Goal: Information Seeking & Learning: Learn about a topic

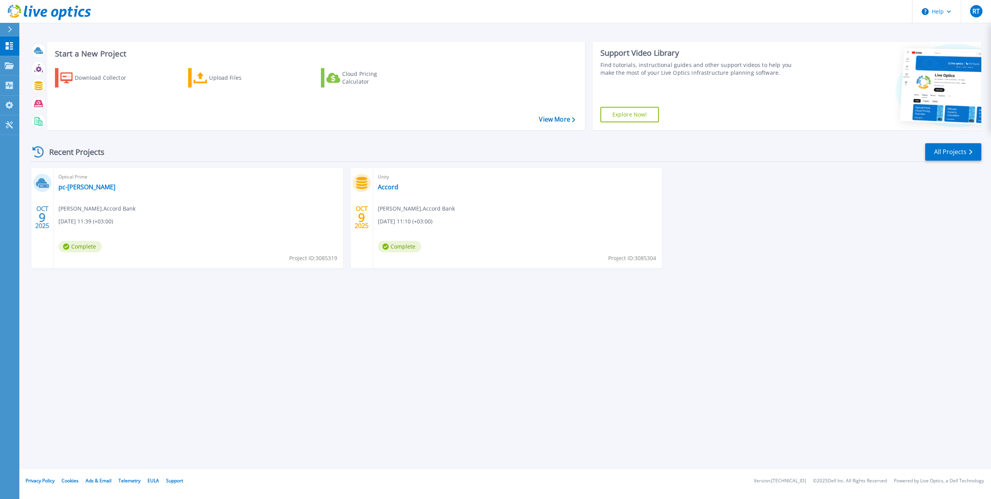
click at [204, 336] on div "Start a New Project Download Collector Upload Files Cloud Pricing Calculator Vi…" at bounding box center [504, 234] width 971 height 469
click at [69, 185] on link "pc-[PERSON_NAME]" at bounding box center [86, 187] width 57 height 8
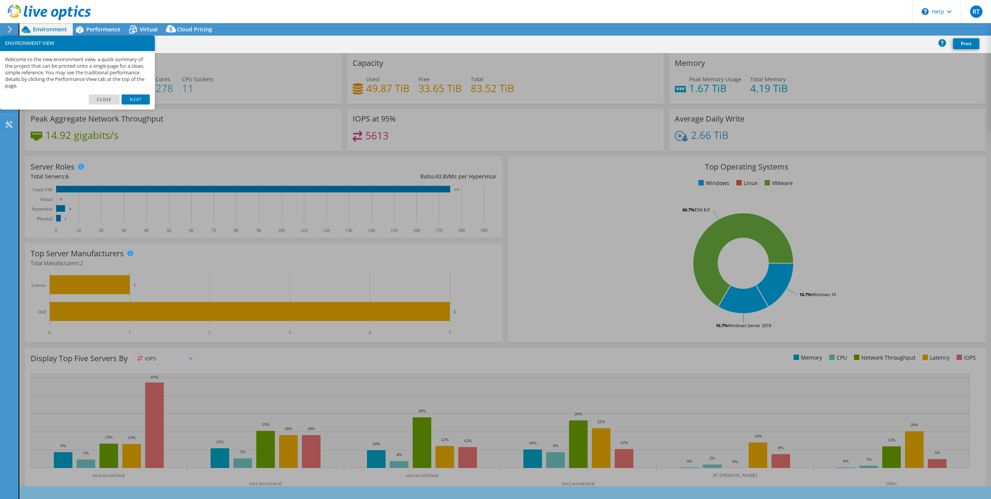
select select "USD"
click at [123, 100] on link "Next" at bounding box center [136, 99] width 28 height 10
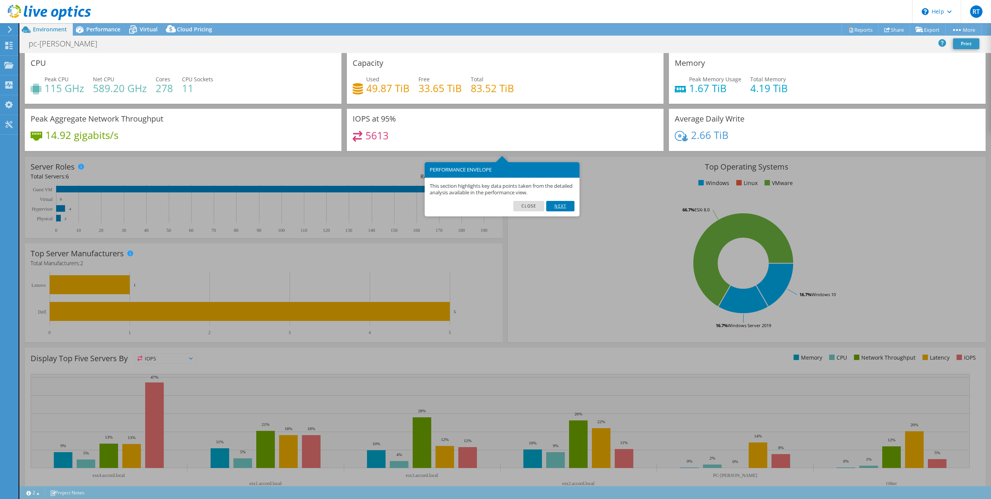
click at [559, 206] on link "Next" at bounding box center [560, 206] width 28 height 10
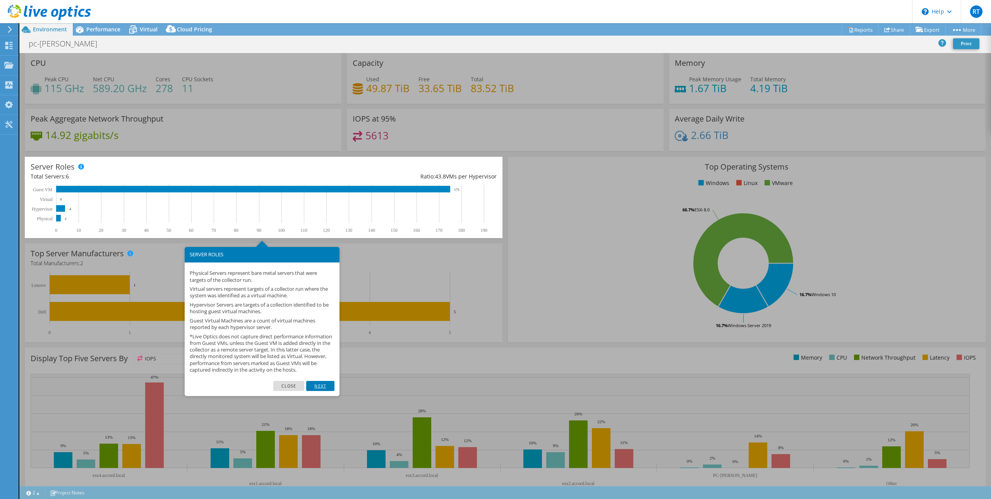
click at [320, 391] on link "Next" at bounding box center [320, 386] width 28 height 10
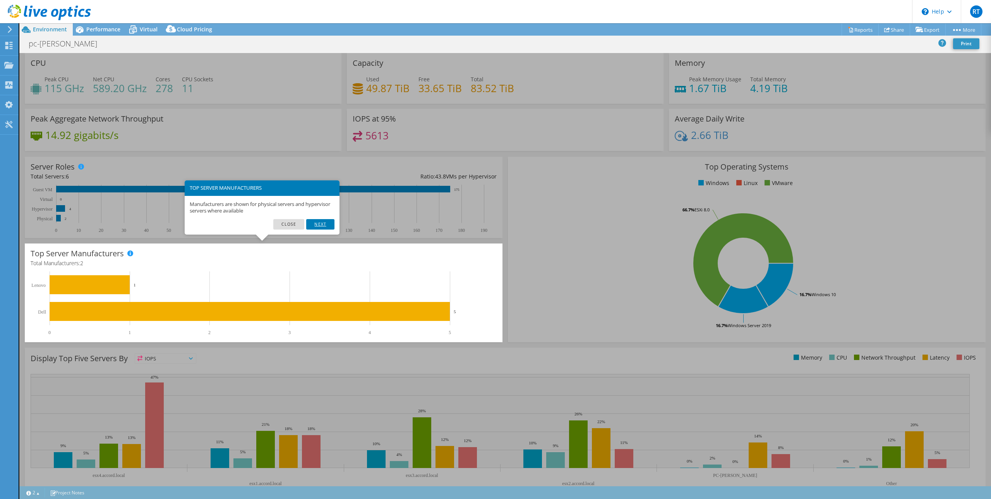
click at [317, 223] on link "Next" at bounding box center [320, 224] width 28 height 10
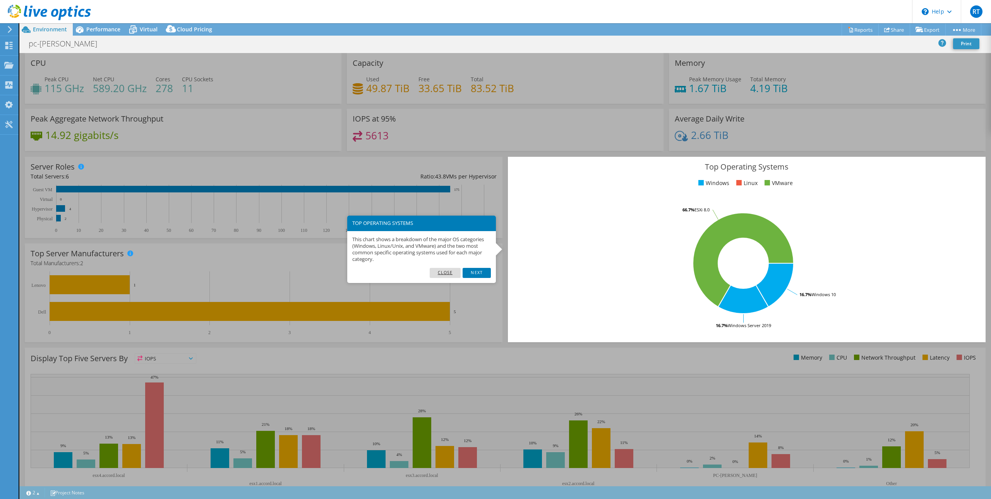
click at [445, 268] on link "Close" at bounding box center [445, 273] width 31 height 10
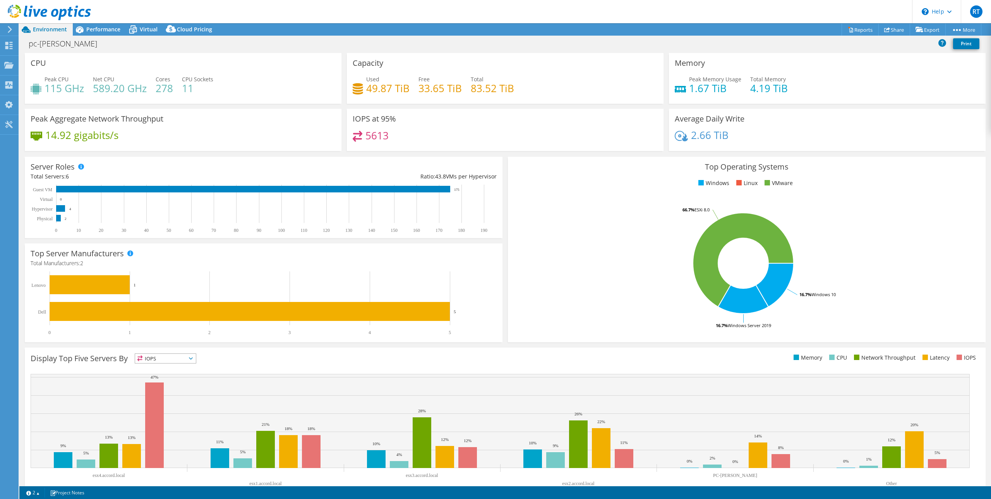
scroll to position [18, 0]
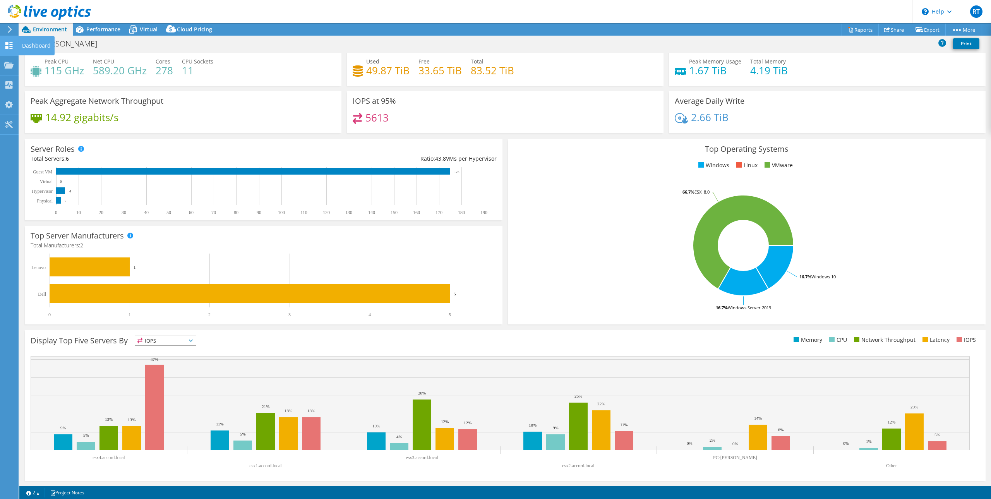
click at [13, 48] on icon at bounding box center [8, 45] width 9 height 7
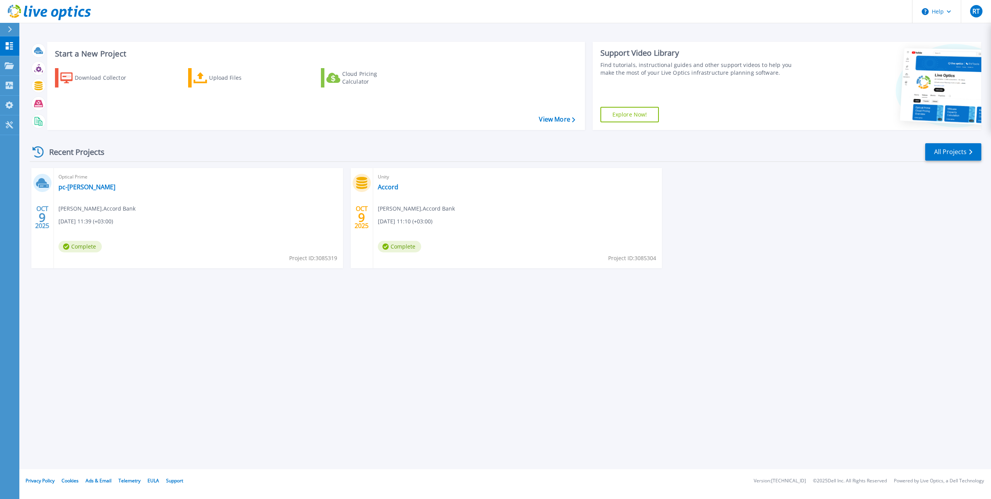
click at [156, 213] on div "Optical Prime pc-timo Roman Tymoshenko , Accord Bank 10/09/2025, 11:39 (+03:00)…" at bounding box center [198, 218] width 289 height 100
click at [68, 188] on link "pc-timo" at bounding box center [86, 187] width 57 height 8
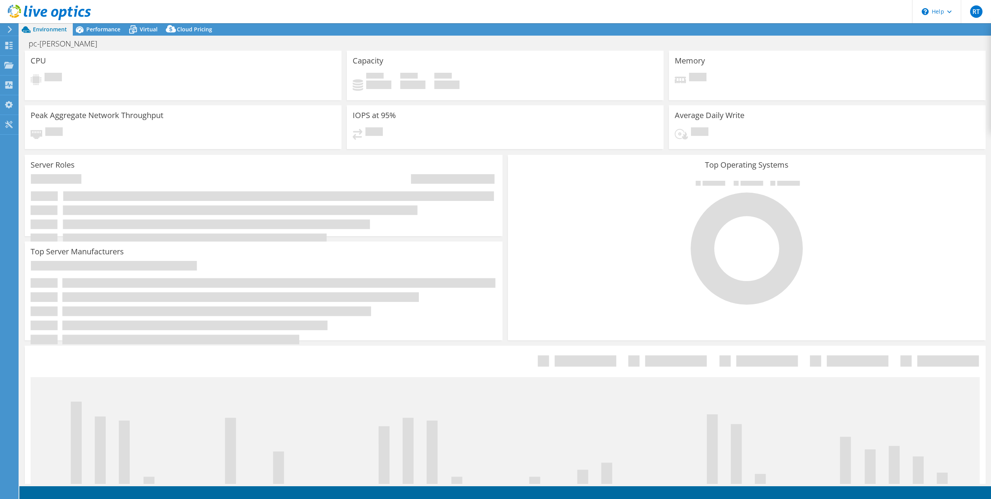
select select "USD"
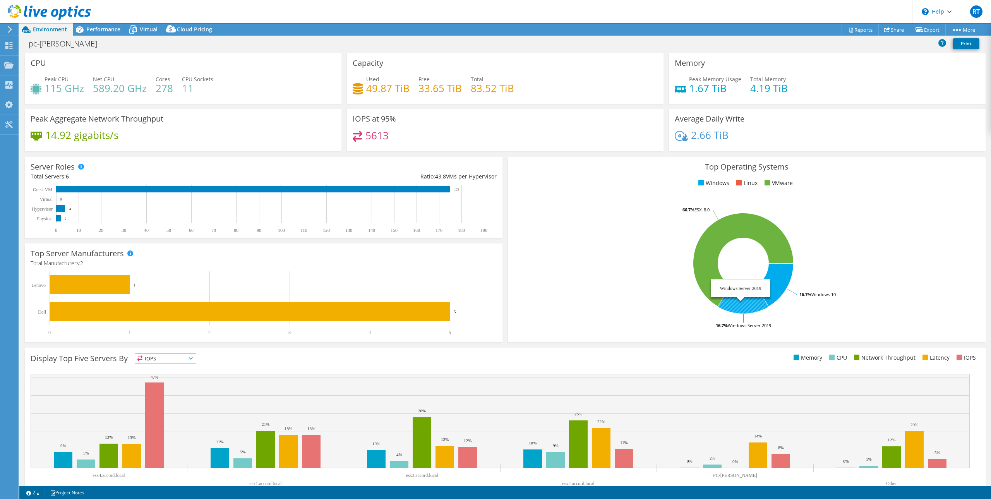
click at [744, 303] on icon at bounding box center [743, 299] width 50 height 29
click at [779, 289] on icon at bounding box center [774, 285] width 38 height 44
click at [712, 236] on icon at bounding box center [743, 260] width 101 height 94
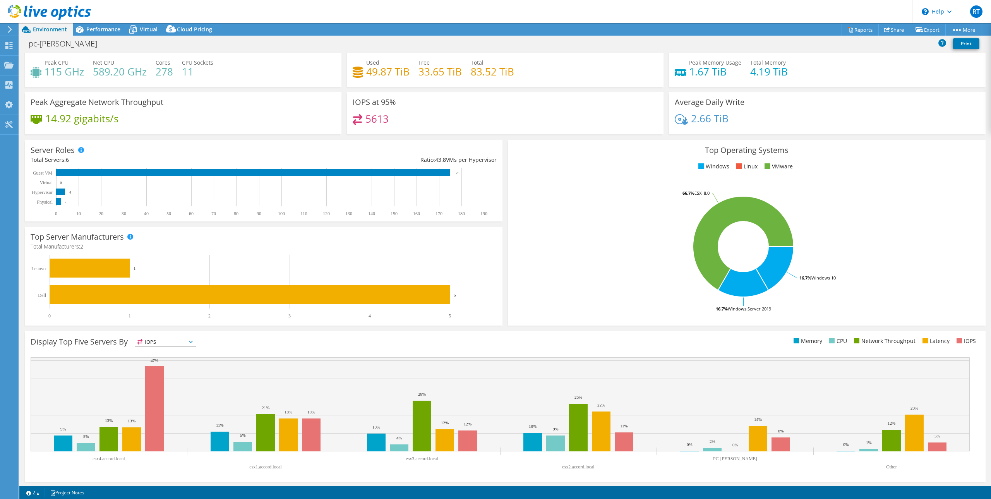
scroll to position [18, 0]
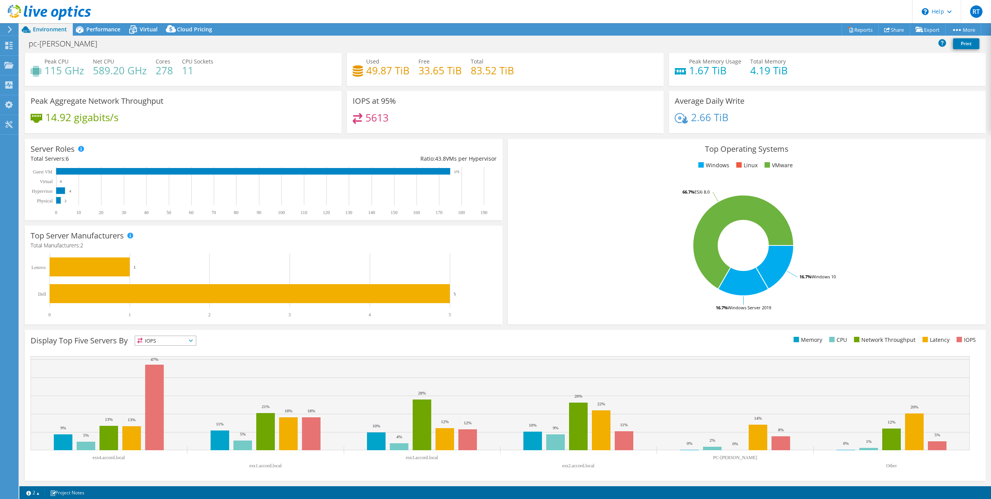
click at [192, 343] on span "IOPS" at bounding box center [165, 340] width 61 height 9
click at [167, 392] on li "Latency" at bounding box center [165, 394] width 61 height 11
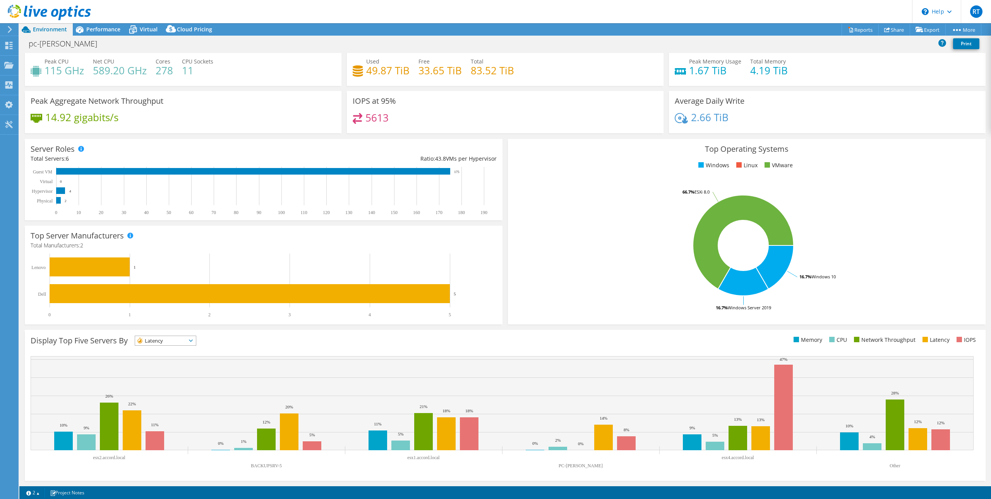
click at [178, 339] on span "Latency" at bounding box center [160, 340] width 51 height 9
click at [156, 382] on li "Network Throughput" at bounding box center [165, 383] width 61 height 11
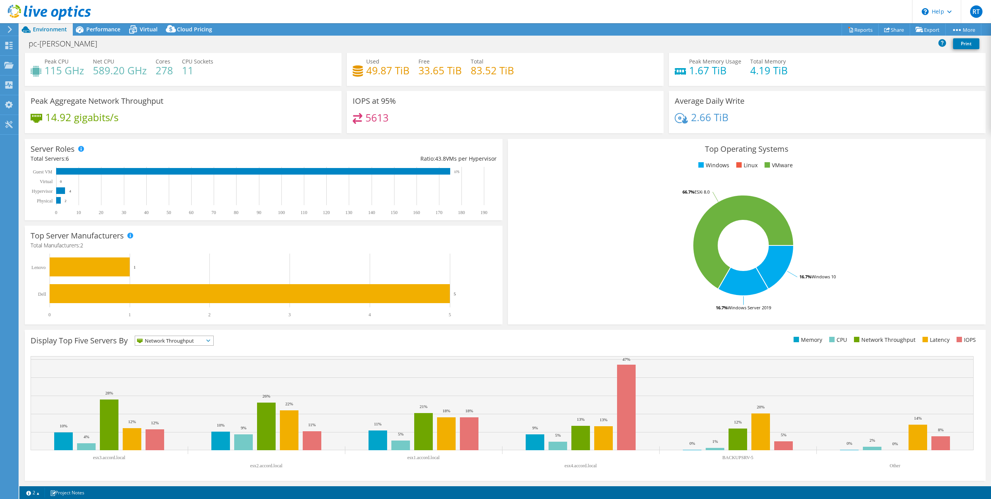
click at [173, 339] on span "Network Throughput" at bounding box center [169, 340] width 68 height 9
click at [152, 370] on li "CPU" at bounding box center [174, 372] width 78 height 11
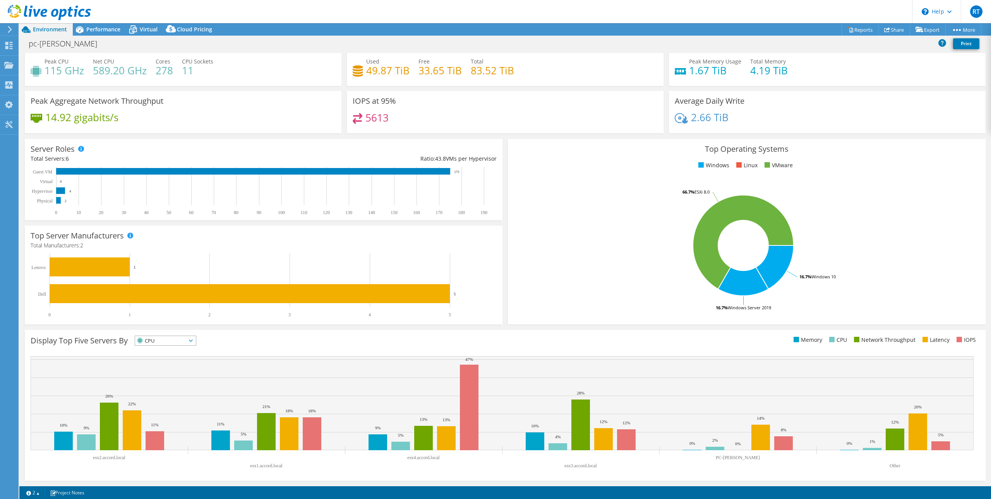
click at [153, 342] on span "CPU" at bounding box center [160, 340] width 51 height 9
click at [153, 358] on li "Memory" at bounding box center [165, 361] width 61 height 11
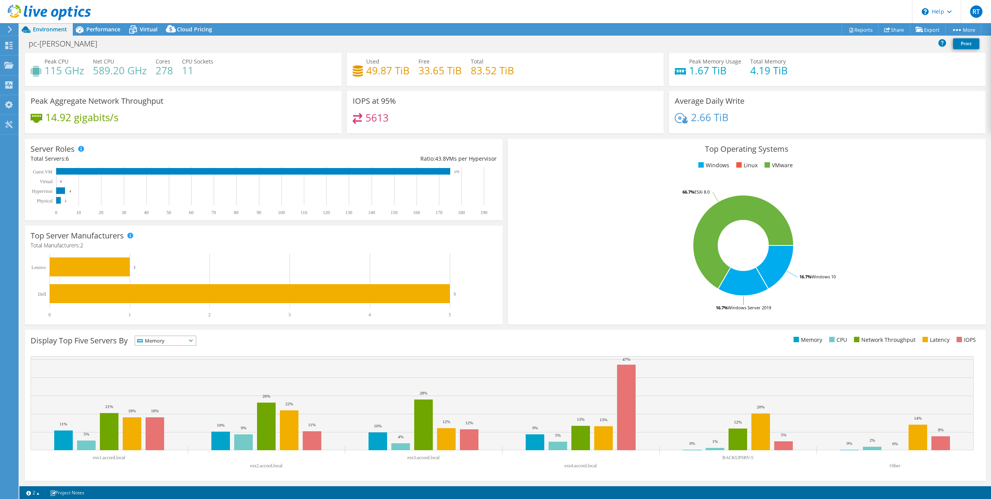
click at [155, 341] on span "Memory" at bounding box center [160, 340] width 51 height 9
click at [150, 351] on li "IOPS" at bounding box center [165, 350] width 61 height 11
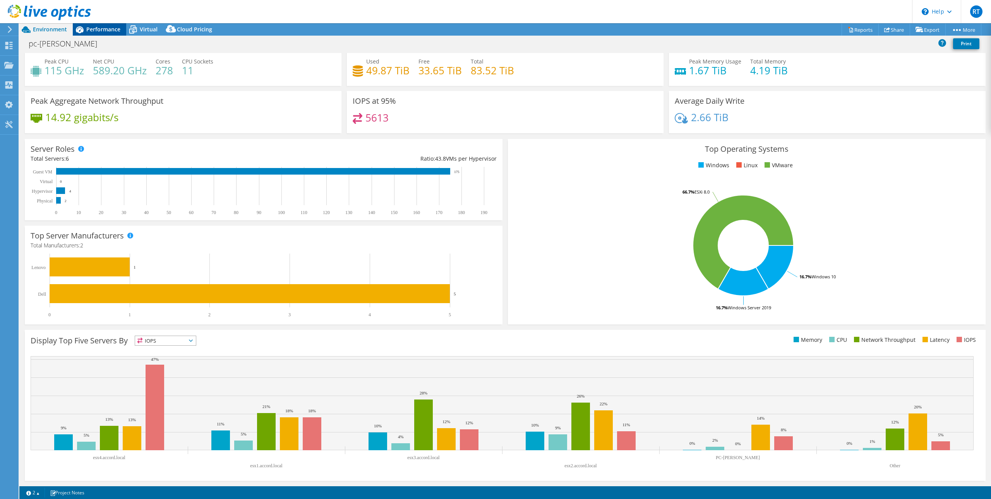
click at [84, 27] on icon at bounding box center [80, 30] width 14 height 14
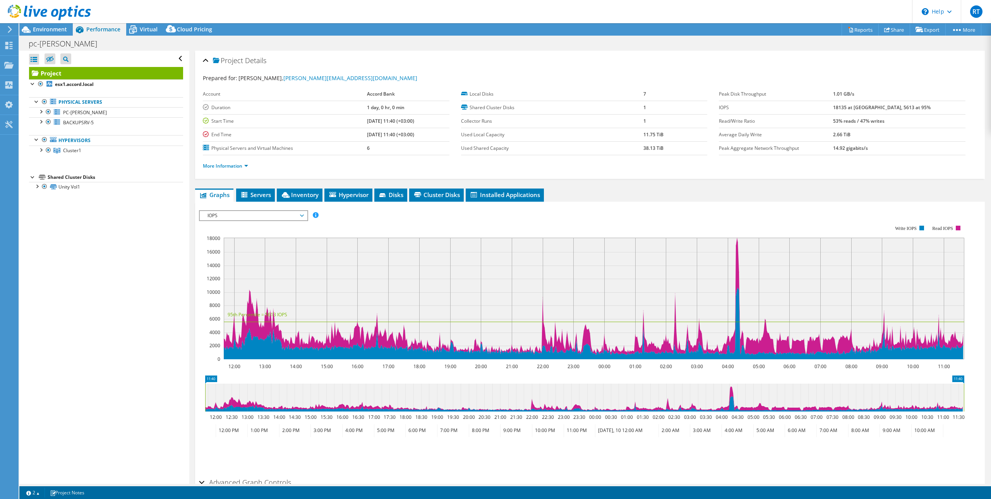
scroll to position [0, 0]
click at [29, 84] on div "Open All Close All Hide Excluded Nodes Project Tree Filter" at bounding box center [103, 267] width 169 height 433
click at [34, 84] on div at bounding box center [33, 83] width 8 height 8
click at [174, 56] on div "Open All Close All Hide Excluded Nodes Project Tree Filter" at bounding box center [106, 59] width 154 height 16
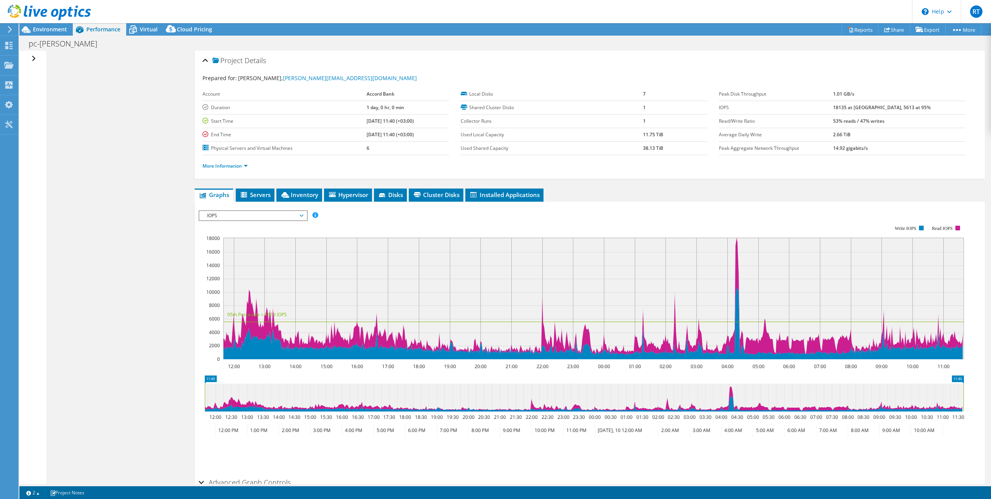
click at [34, 58] on div "Open All Close All Hide Excluded Nodes Project Tree Filter" at bounding box center [34, 59] width 11 height 16
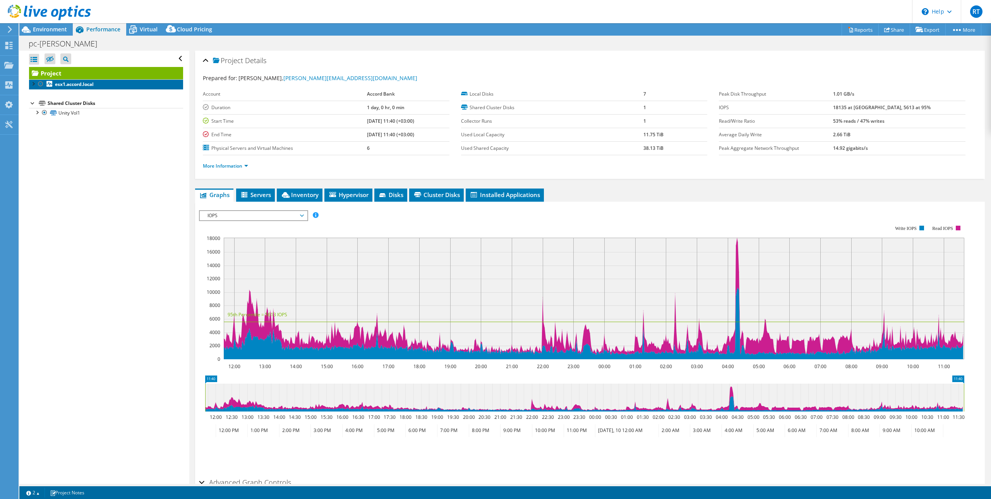
click at [75, 82] on b "esx1.accord.local" at bounding box center [74, 84] width 39 height 7
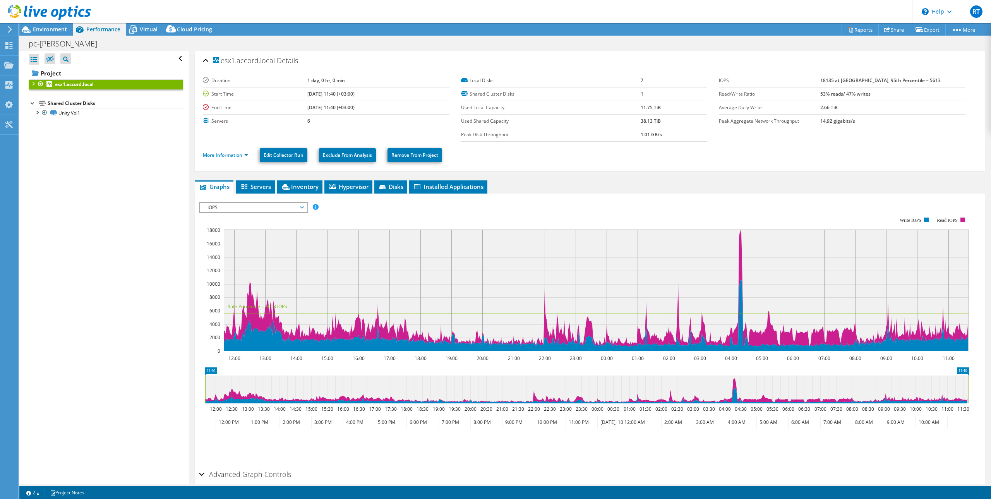
click at [75, 82] on b "esx1.accord.local" at bounding box center [74, 84] width 39 height 7
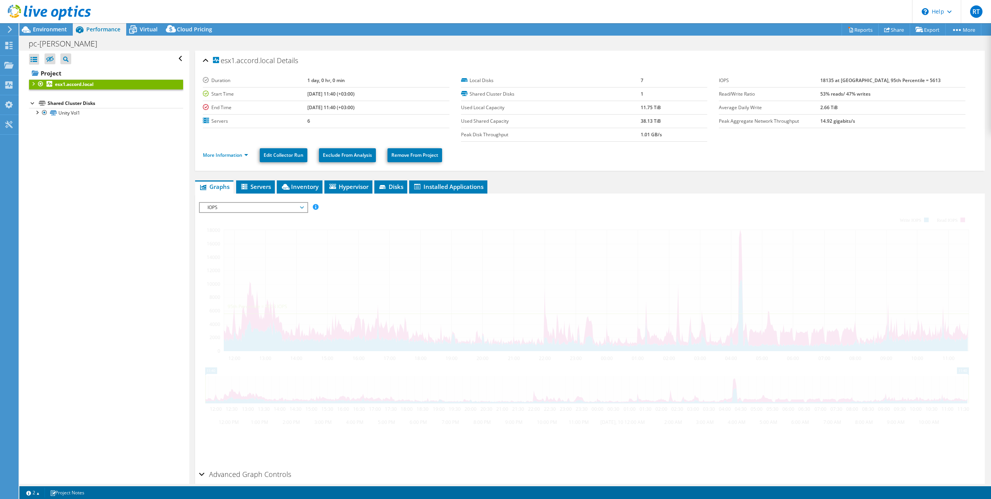
click at [75, 82] on b "esx1.accord.local" at bounding box center [74, 84] width 39 height 7
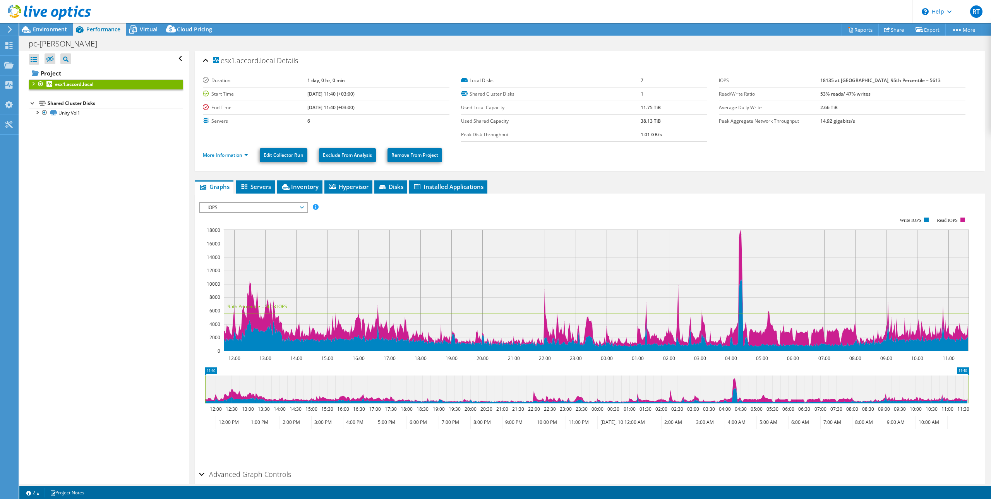
click at [31, 82] on div at bounding box center [33, 83] width 8 height 8
click at [42, 150] on div at bounding box center [41, 150] width 8 height 8
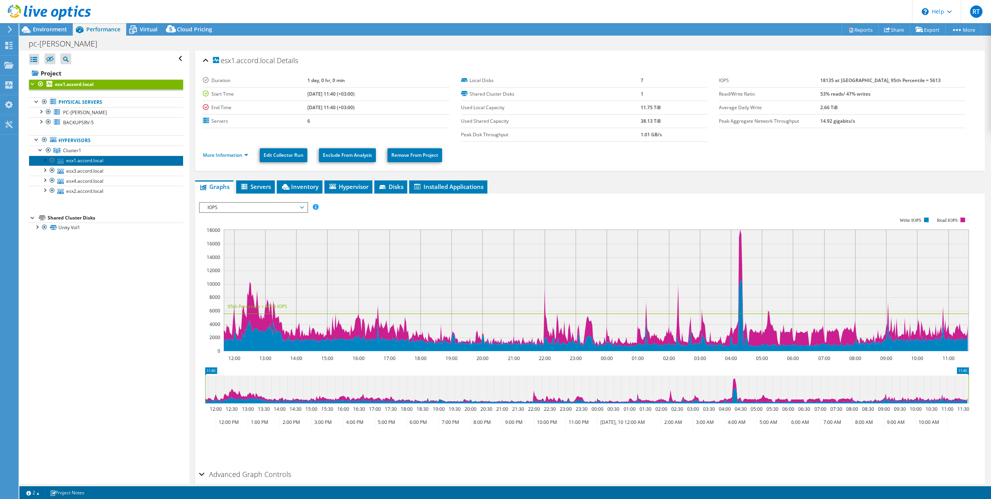
click at [77, 161] on link "esx1.accord.local" at bounding box center [106, 161] width 154 height 10
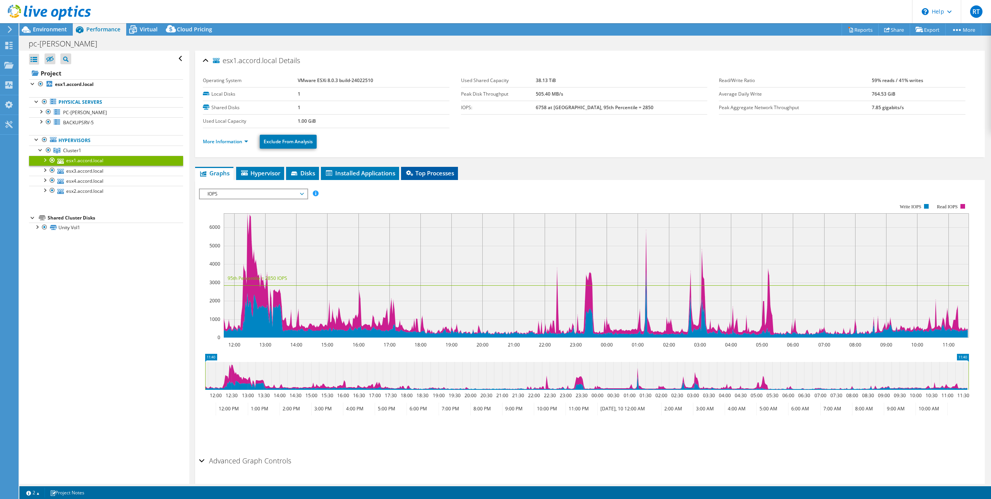
click at [439, 173] on span "Top Processes" at bounding box center [429, 173] width 49 height 8
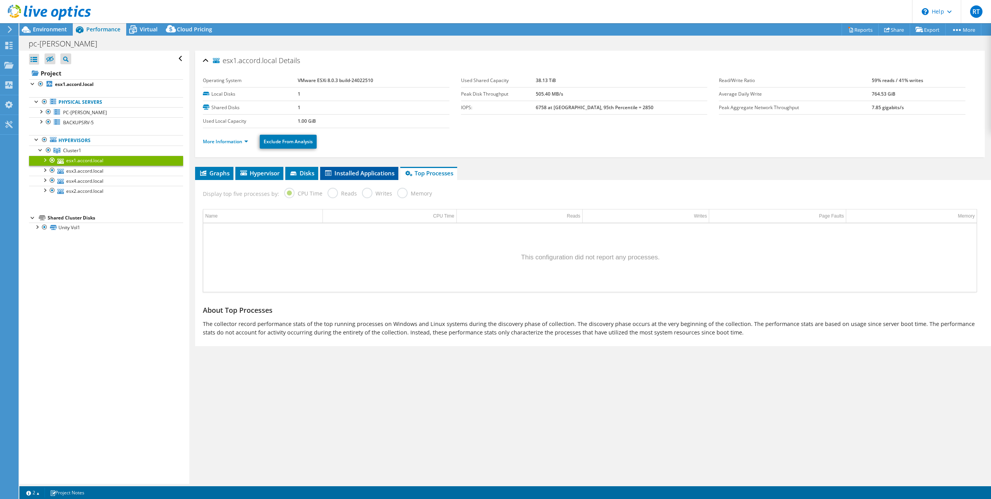
click at [353, 175] on span "Installed Applications" at bounding box center [359, 173] width 70 height 8
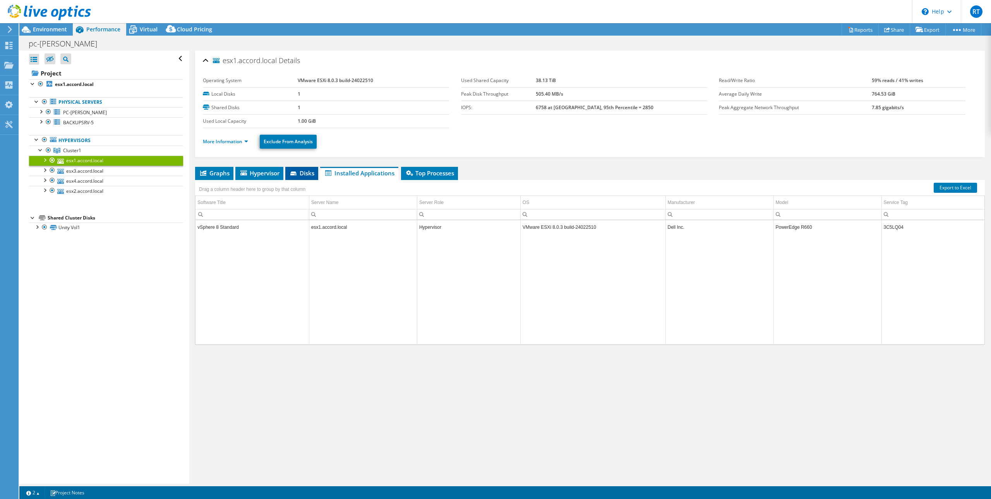
click at [303, 176] on span "Disks" at bounding box center [301, 173] width 25 height 8
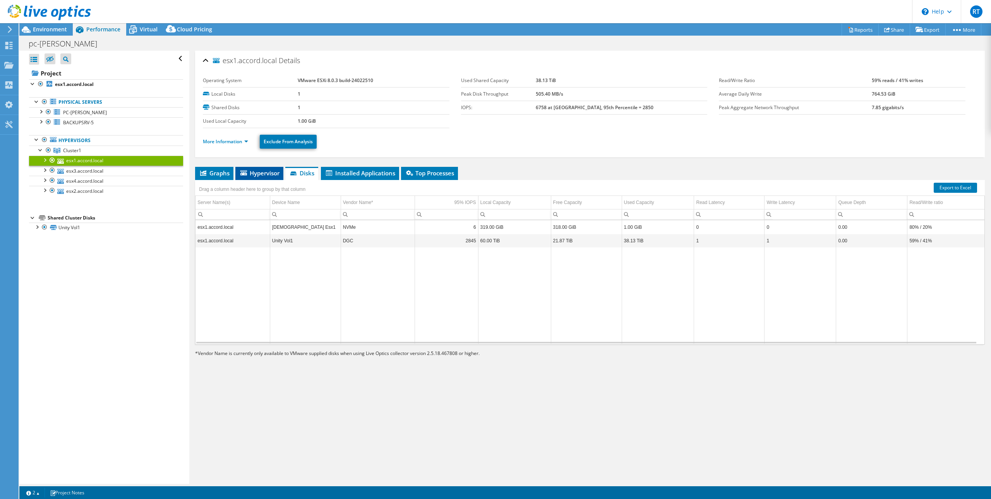
click at [252, 176] on span "Hypervisor" at bounding box center [259, 173] width 40 height 8
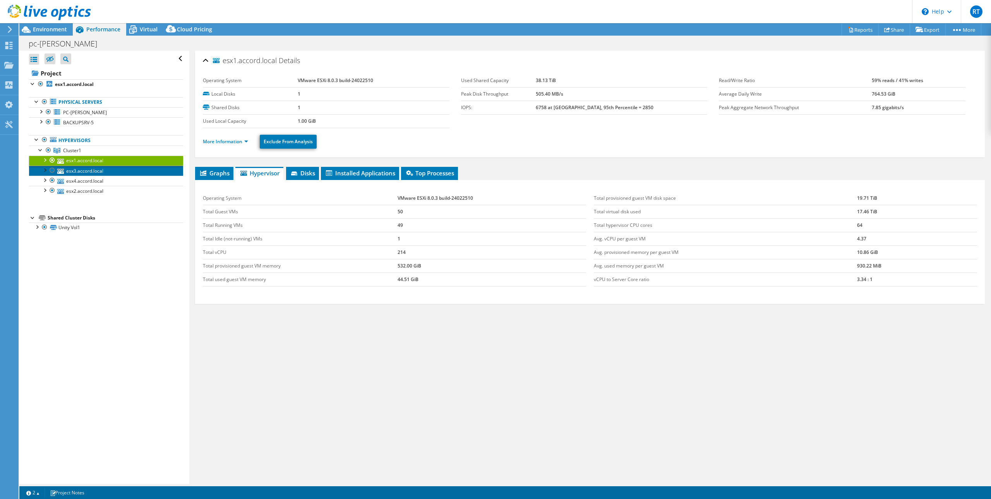
click at [76, 171] on link "esx3.accord.local" at bounding box center [106, 171] width 154 height 10
click at [216, 172] on span "Graphs" at bounding box center [214, 173] width 31 height 8
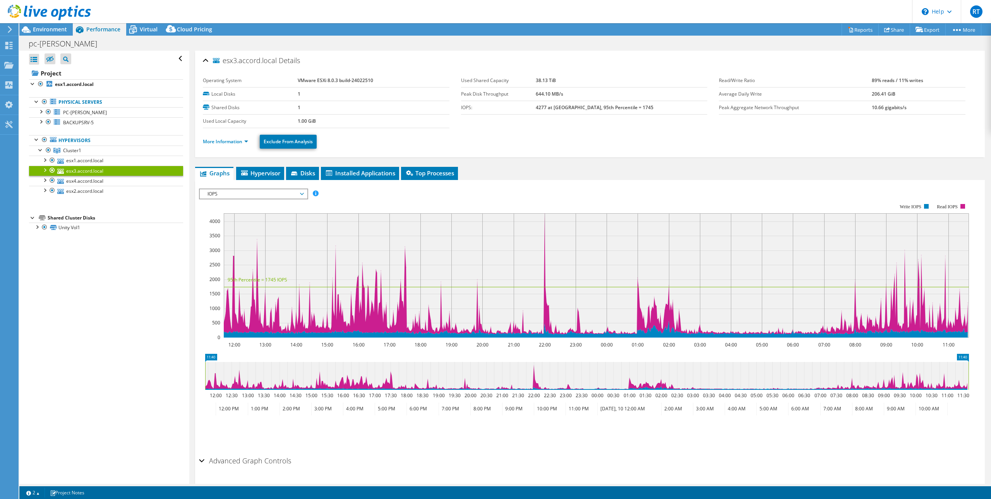
scroll to position [22, 0]
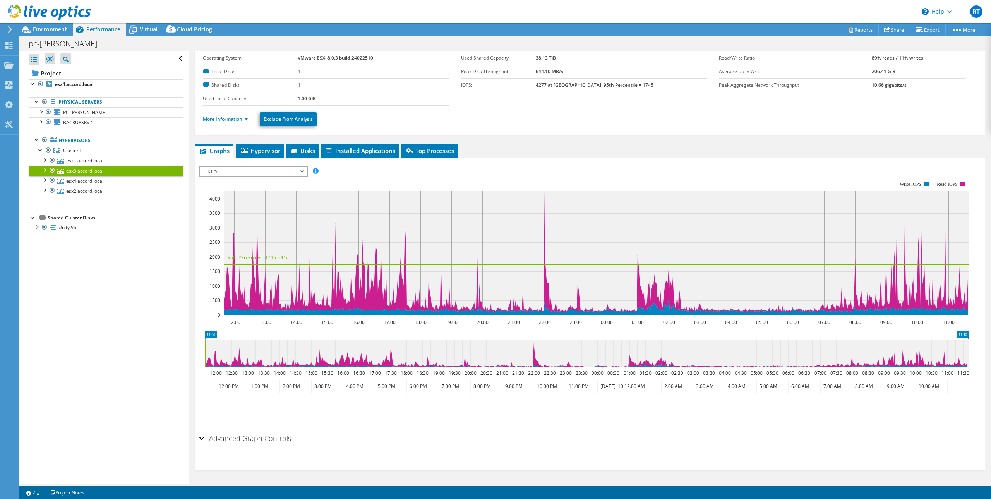
click at [269, 438] on h2 "Advanced Graph Controls" at bounding box center [245, 437] width 92 height 15
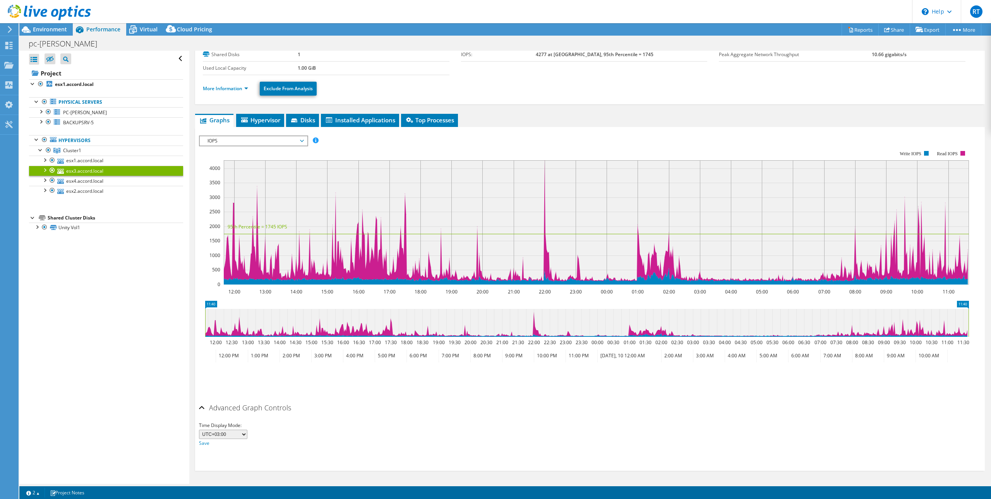
scroll to position [53, 0]
click at [254, 407] on h2 "Advanced Graph Controls" at bounding box center [245, 406] width 92 height 15
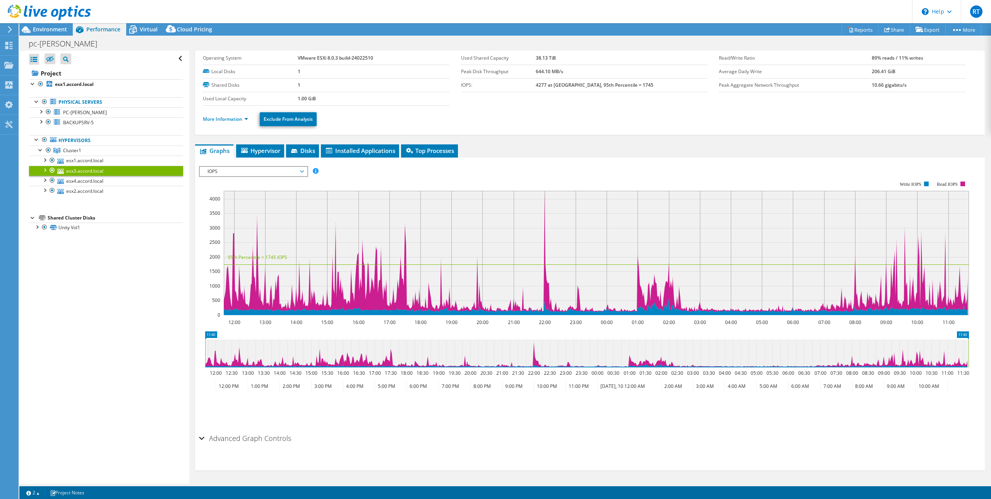
scroll to position [22, 0]
click at [85, 180] on link "esx4.accord.local" at bounding box center [106, 181] width 154 height 10
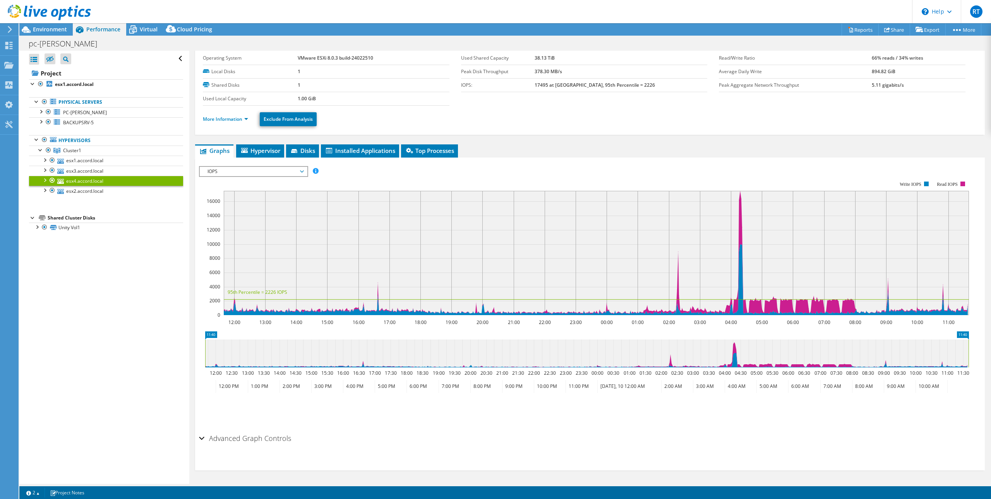
scroll to position [0, 0]
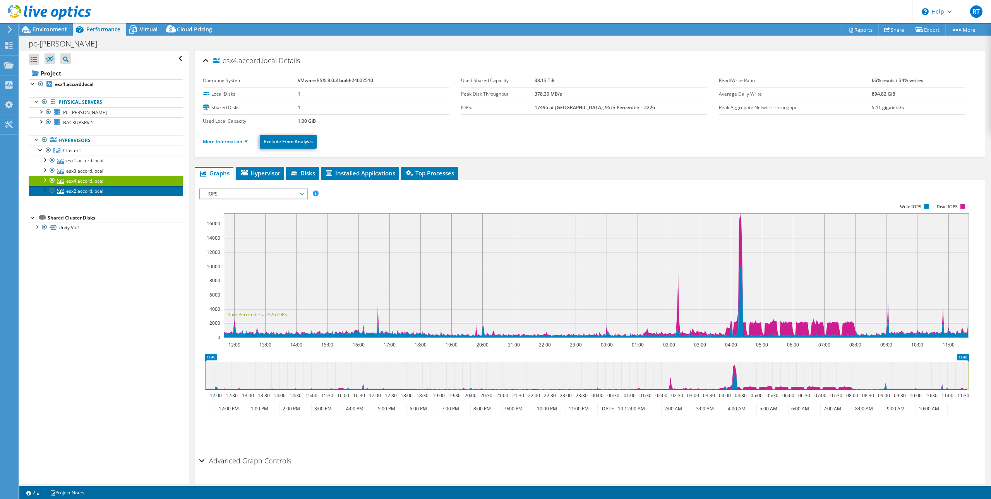
click at [91, 189] on link "esx2.accord.local" at bounding box center [106, 191] width 154 height 10
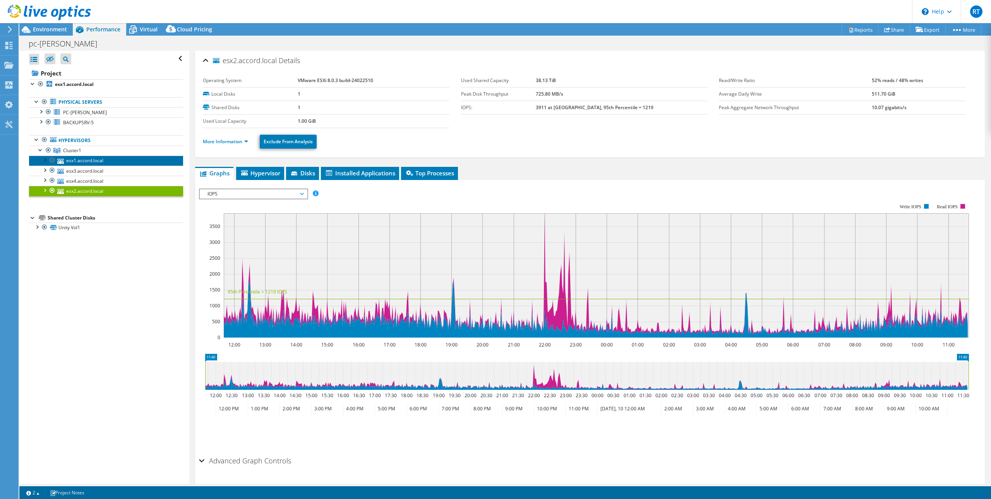
click at [86, 163] on link "esx1.accord.local" at bounding box center [106, 161] width 154 height 10
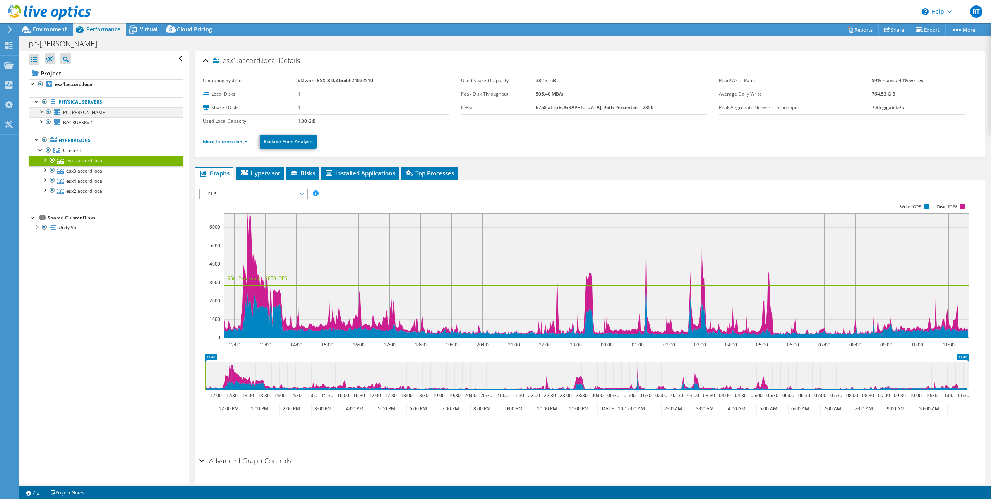
click at [39, 111] on div at bounding box center [41, 111] width 8 height 8
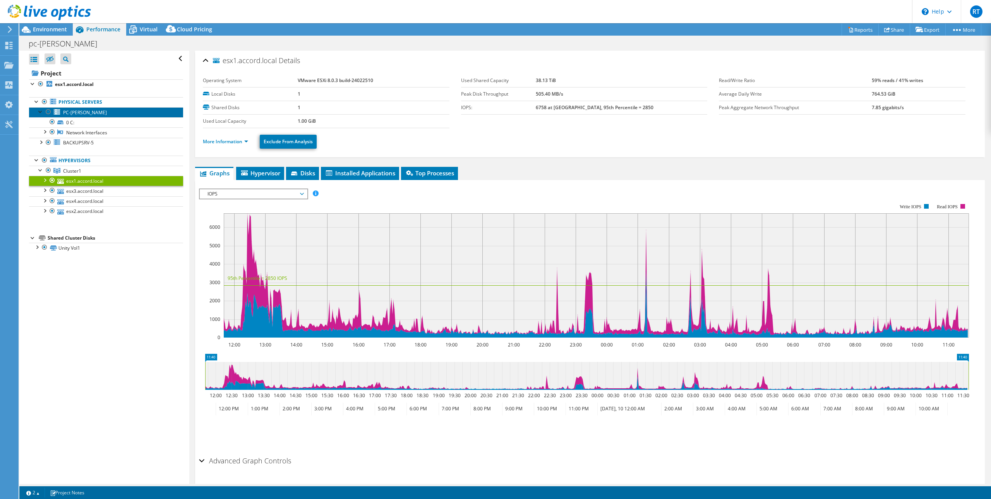
click at [84, 110] on link "PC-[PERSON_NAME]" at bounding box center [106, 112] width 154 height 10
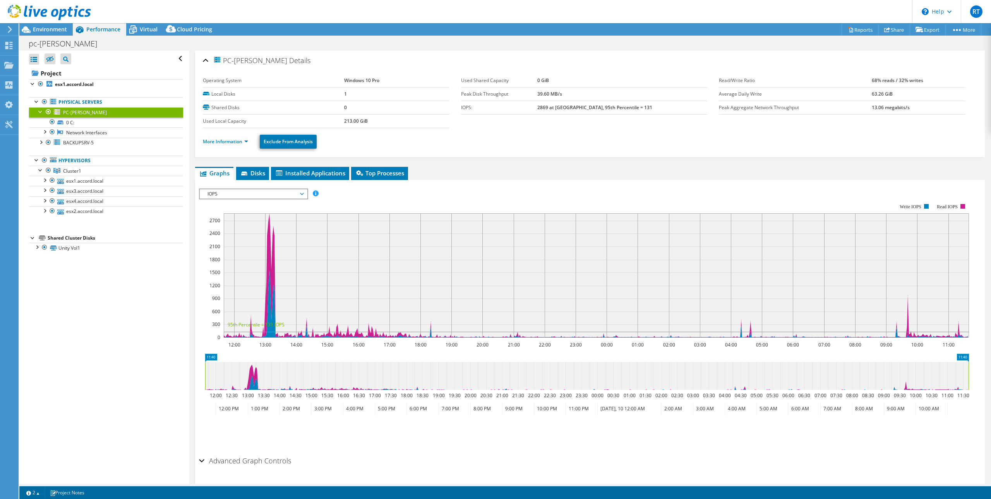
drag, startPoint x: 84, startPoint y: 110, endPoint x: 63, endPoint y: 112, distance: 21.0
click at [65, 112] on span "PC-[PERSON_NAME]" at bounding box center [85, 112] width 44 height 7
click at [39, 112] on div at bounding box center [41, 111] width 8 height 8
click at [283, 144] on link "Exclude From Analysis" at bounding box center [288, 142] width 57 height 14
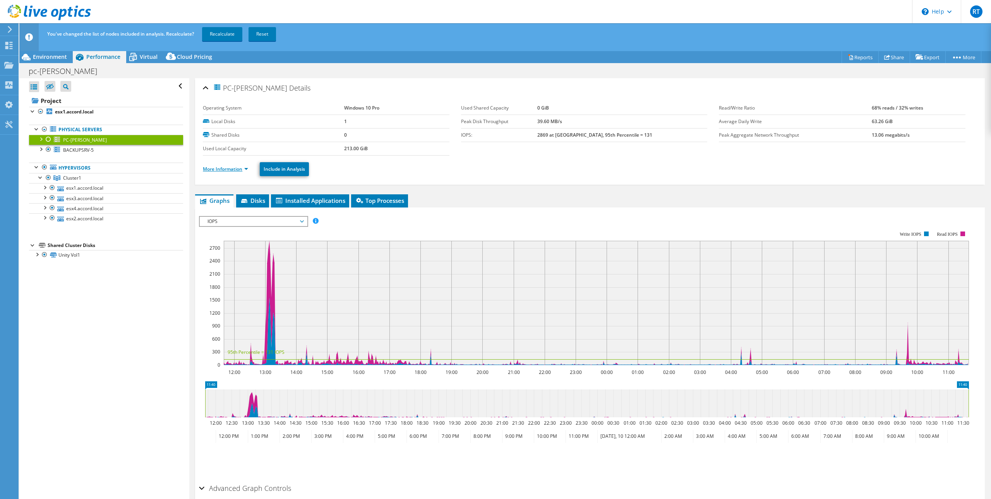
click at [244, 167] on link "More Information" at bounding box center [225, 169] width 45 height 7
click at [11, 67] on use at bounding box center [8, 65] width 9 height 7
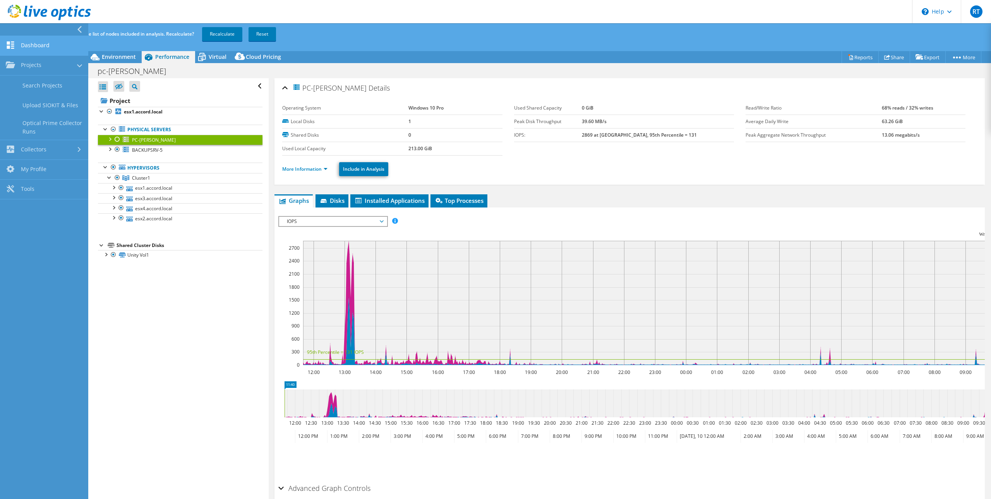
click at [36, 45] on link "Dashboard" at bounding box center [44, 46] width 88 height 20
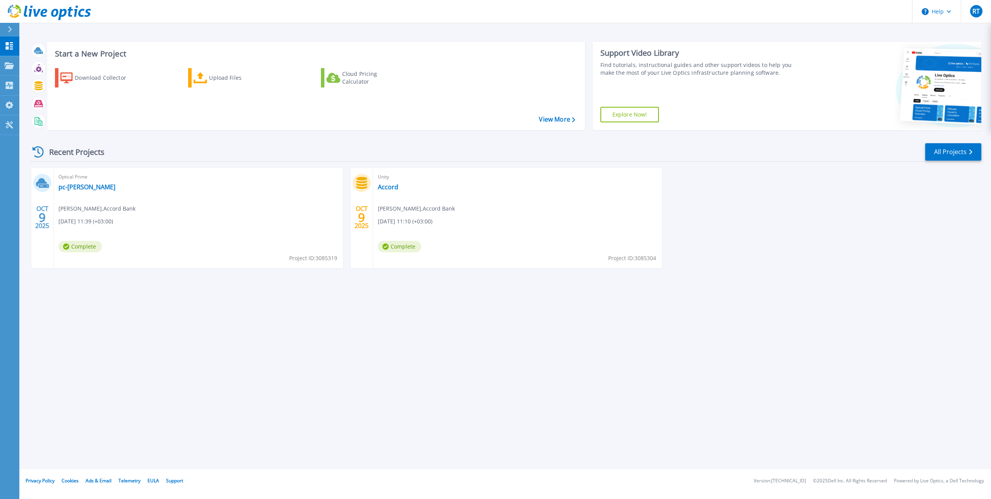
click at [79, 243] on span "Complete" at bounding box center [79, 247] width 43 height 12
click at [71, 187] on link "pc-[PERSON_NAME]" at bounding box center [86, 187] width 57 height 8
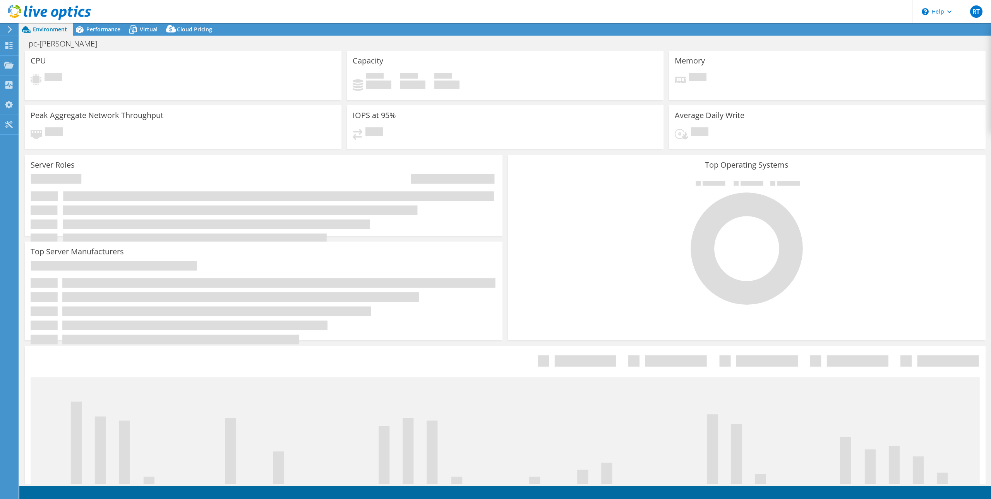
select select "USD"
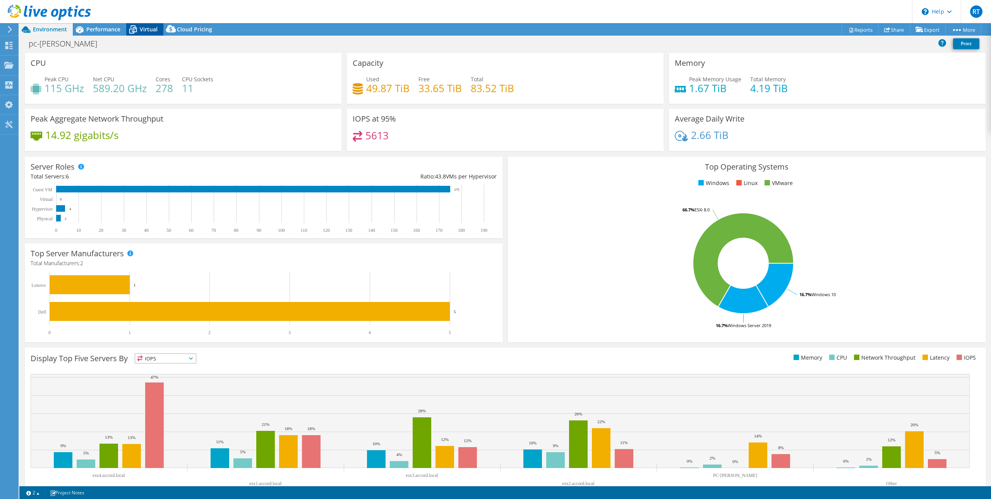
click at [137, 32] on icon at bounding box center [133, 30] width 14 height 14
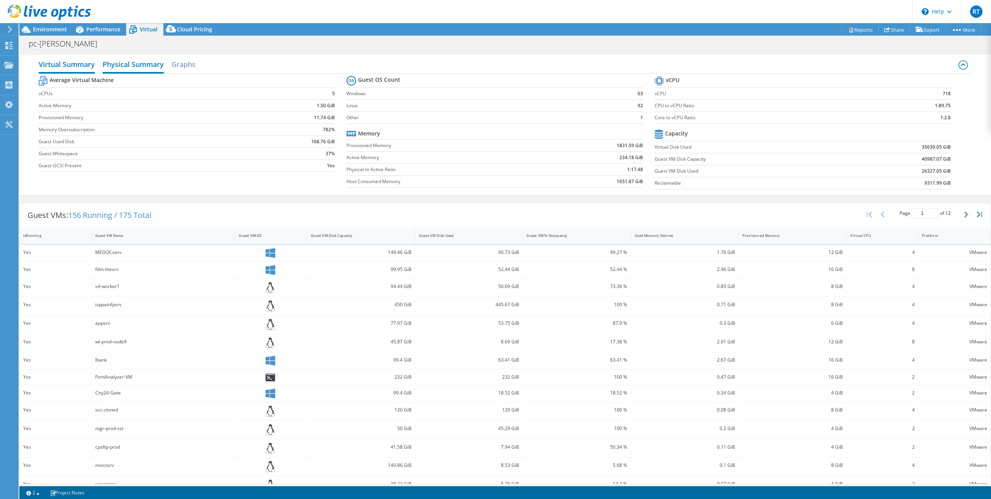
click at [151, 68] on h2 "Physical Summary" at bounding box center [133, 64] width 61 height 17
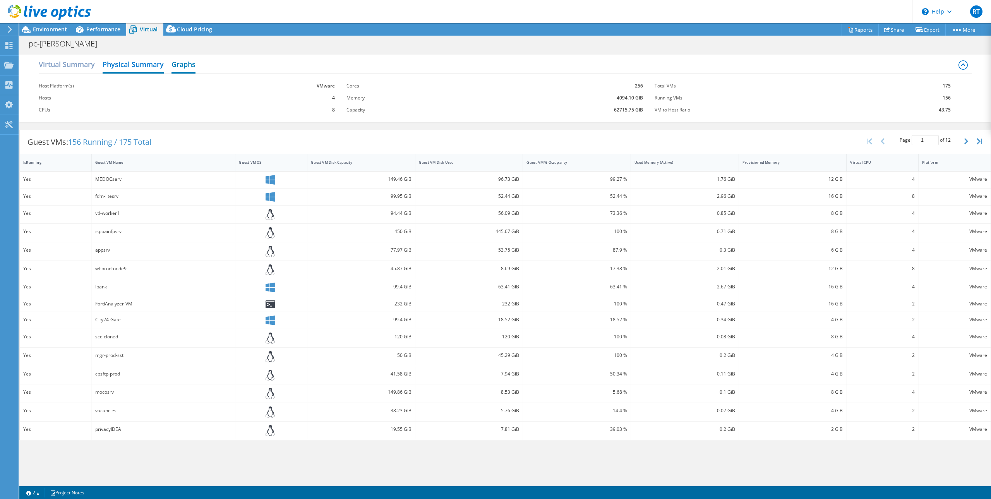
click at [185, 63] on h2 "Graphs" at bounding box center [183, 64] width 24 height 17
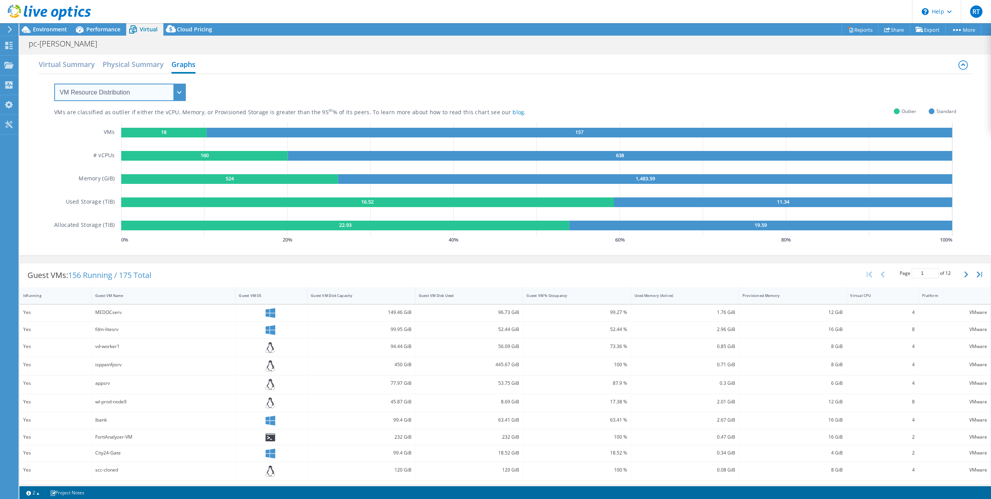
click at [126, 90] on select "VM Resource Distribution Provisioning Contrast Over Provisioning" at bounding box center [120, 92] width 132 height 17
click at [54, 84] on select "VM Resource Distribution Provisioning Contrast Over Provisioning" at bounding box center [120, 92] width 132 height 17
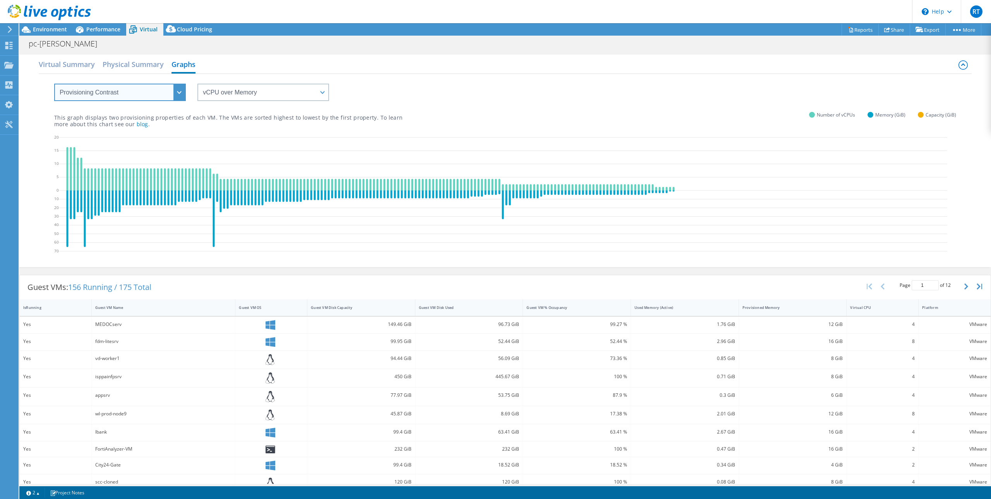
click at [107, 86] on select "VM Resource Distribution Provisioning Contrast Over Provisioning" at bounding box center [120, 92] width 132 height 17
select select "Over Provisioning"
click at [54, 84] on select "VM Resource Distribution Provisioning Contrast Over Provisioning" at bounding box center [120, 92] width 132 height 17
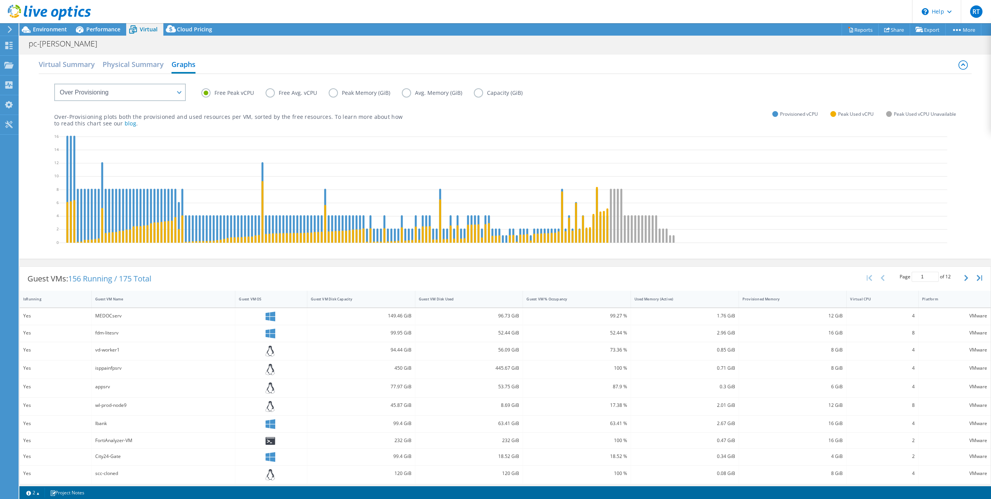
click at [264, 94] on label "Free Peak vCPU" at bounding box center [233, 92] width 64 height 9
click at [0, 0] on input "Free Peak vCPU" at bounding box center [0, 0] width 0 height 0
click at [273, 94] on label "Free Avg. vCPU" at bounding box center [296, 92] width 63 height 9
click at [0, 0] on input "Free Avg. vCPU" at bounding box center [0, 0] width 0 height 0
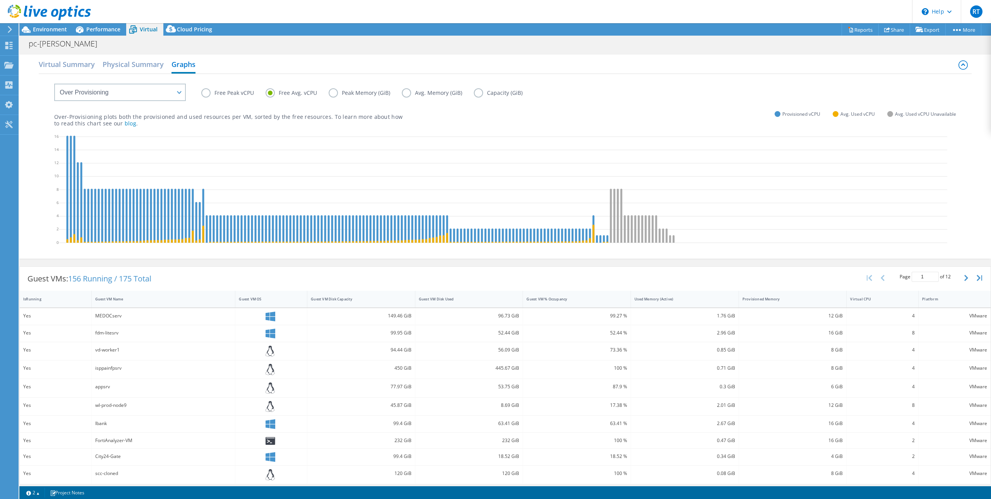
click at [334, 93] on label "Peak Memory (GiB)" at bounding box center [365, 92] width 73 height 9
click at [0, 0] on input "Peak Memory (GiB)" at bounding box center [0, 0] width 0 height 0
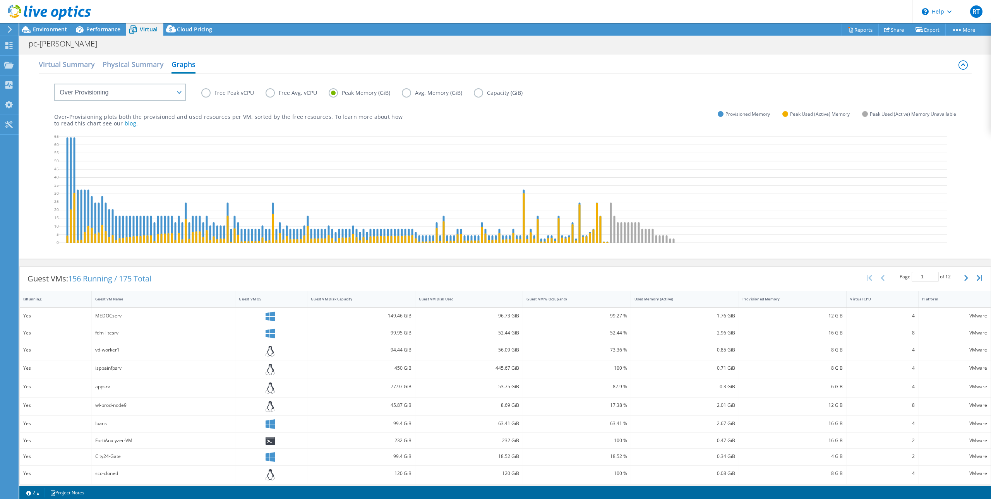
click at [408, 94] on label "Avg. Memory (GiB)" at bounding box center [438, 92] width 72 height 9
click at [0, 0] on input "Avg. Memory (GiB)" at bounding box center [0, 0] width 0 height 0
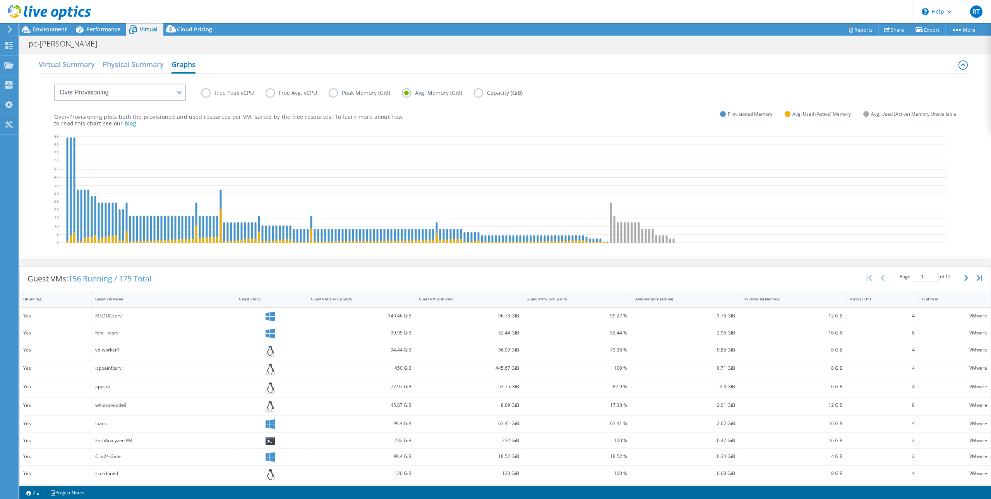
click at [478, 91] on label "Capacity (GiB)" at bounding box center [504, 92] width 60 height 9
click at [0, 0] on input "Capacity (GiB)" at bounding box center [0, 0] width 0 height 0
